Goal: Information Seeking & Learning: Learn about a topic

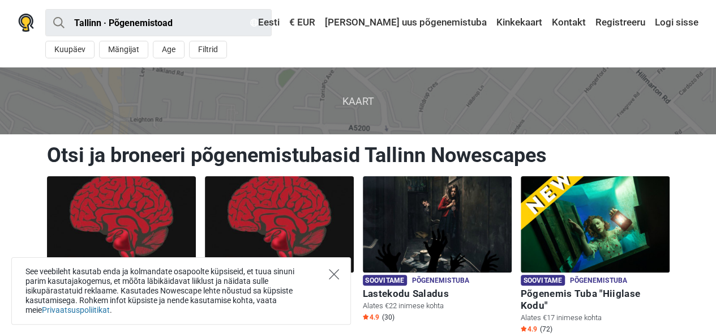
click at [334, 269] on icon "Close" at bounding box center [334, 274] width 10 height 10
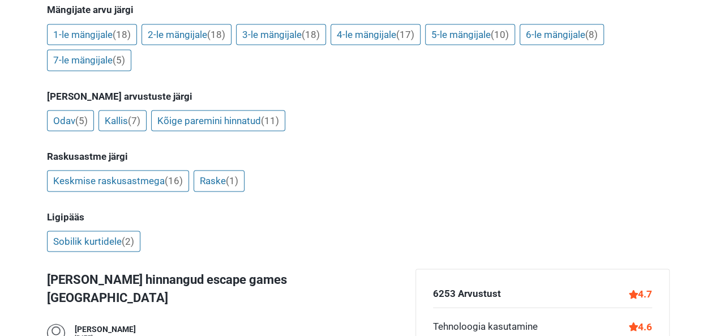
scroll to position [1065, 0]
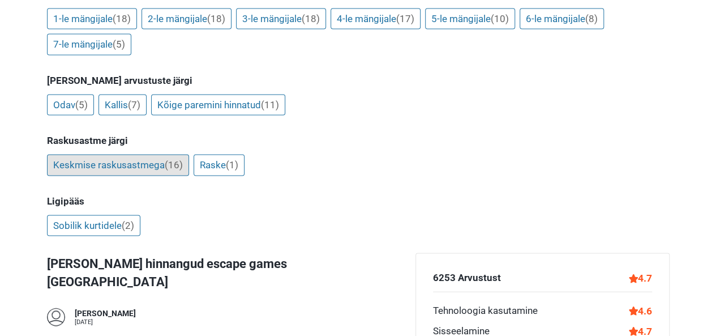
click at [106, 154] on link "Keskmise raskusastmega (16)" at bounding box center [118, 165] width 142 height 22
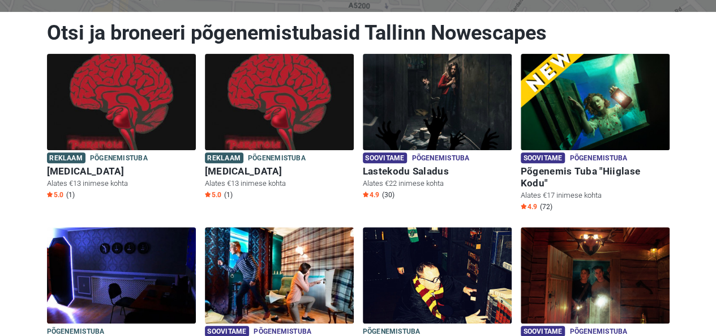
scroll to position [0, 0]
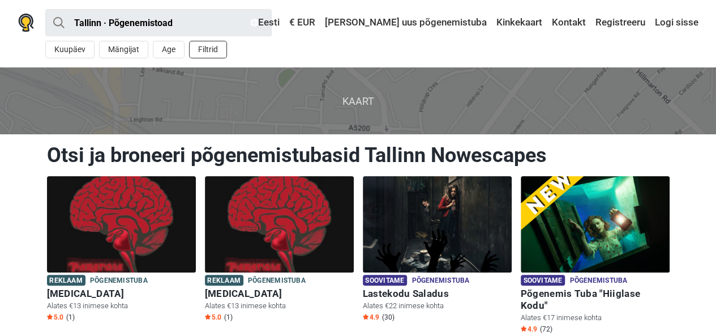
click at [206, 48] on button "Filtrid" at bounding box center [208, 50] width 38 height 18
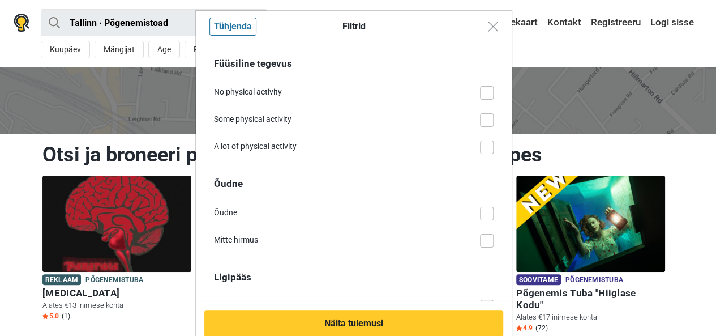
scroll to position [869, 0]
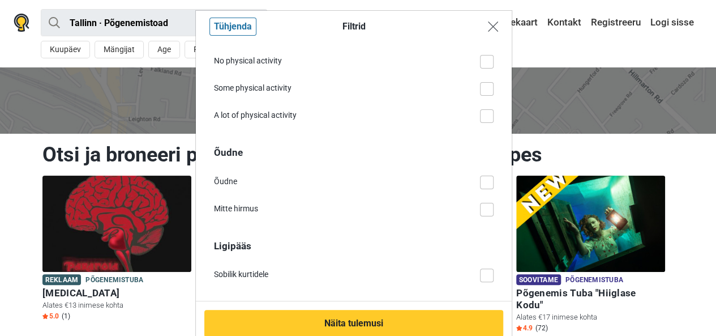
click at [488, 27] on img "Close modal" at bounding box center [493, 27] width 10 height 10
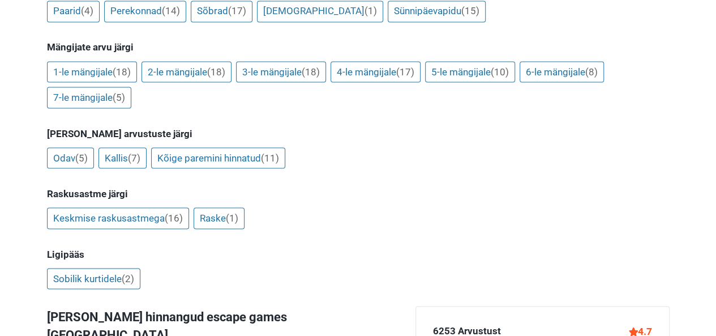
scroll to position [1124, 0]
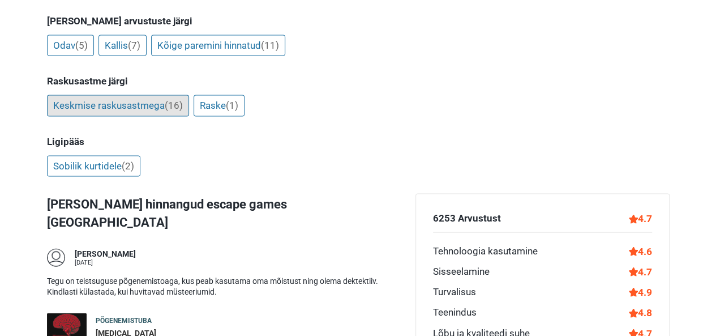
click at [125, 95] on link "Keskmise raskusastmega (16)" at bounding box center [118, 106] width 142 height 22
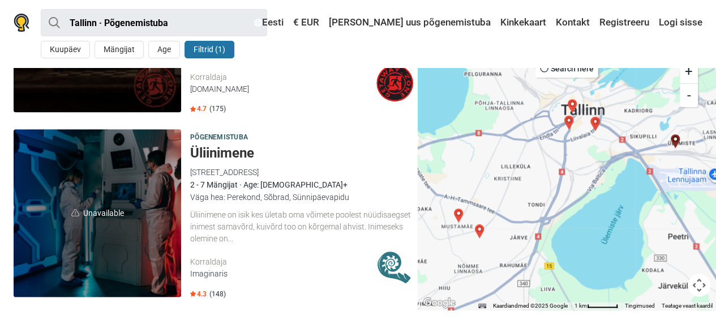
scroll to position [2766, 0]
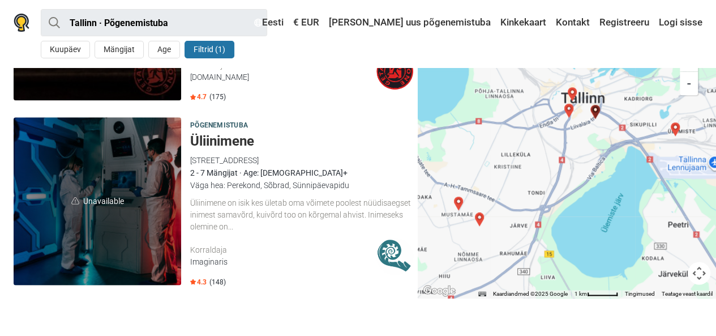
click at [217, 133] on h5 "Üliinimene" at bounding box center [301, 141] width 223 height 16
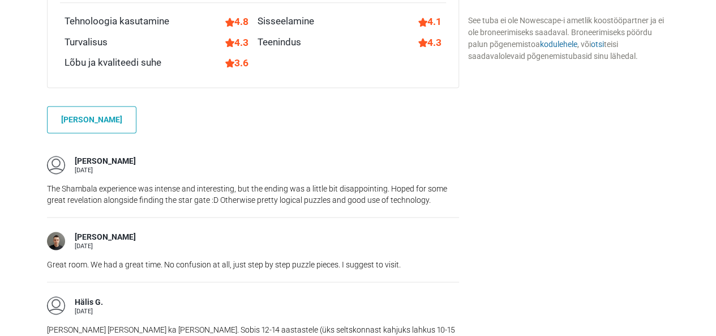
scroll to position [806, 0]
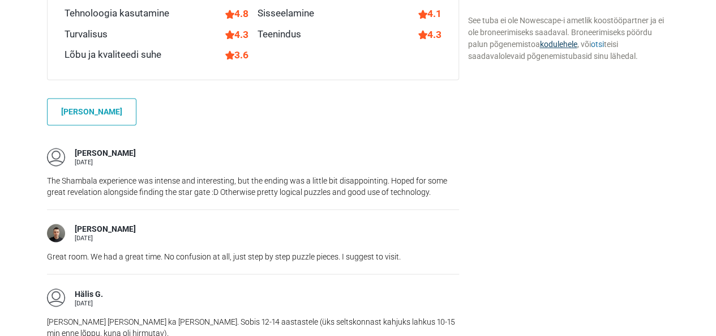
click at [554, 44] on link "kodulehele" at bounding box center [558, 44] width 37 height 9
